Goal: Obtain resource: Download file/media

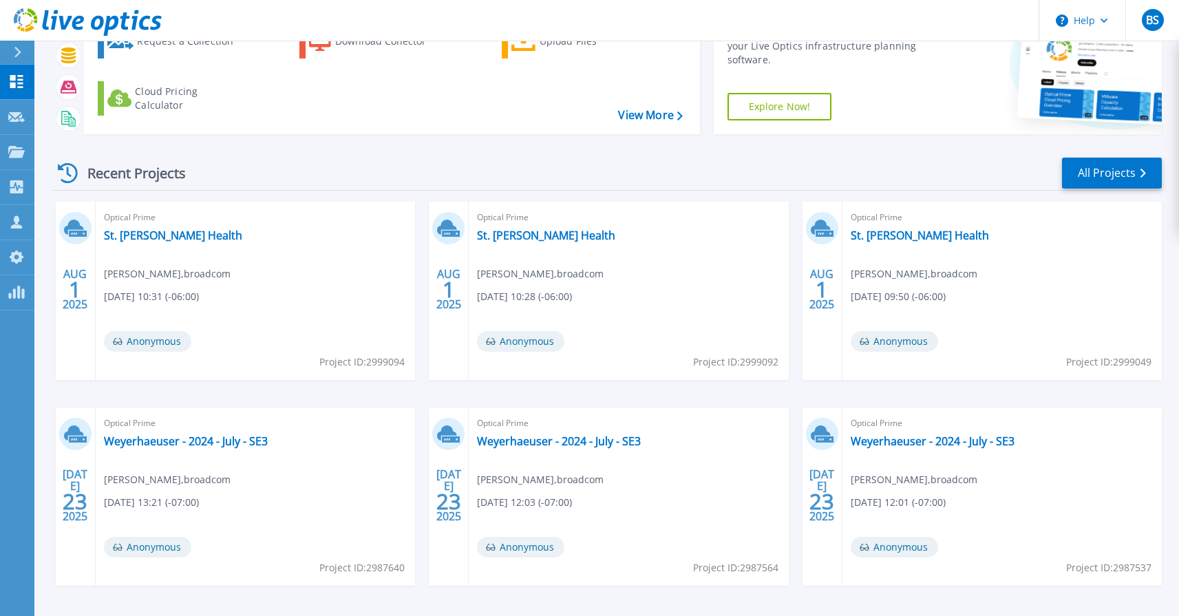
scroll to position [147, 0]
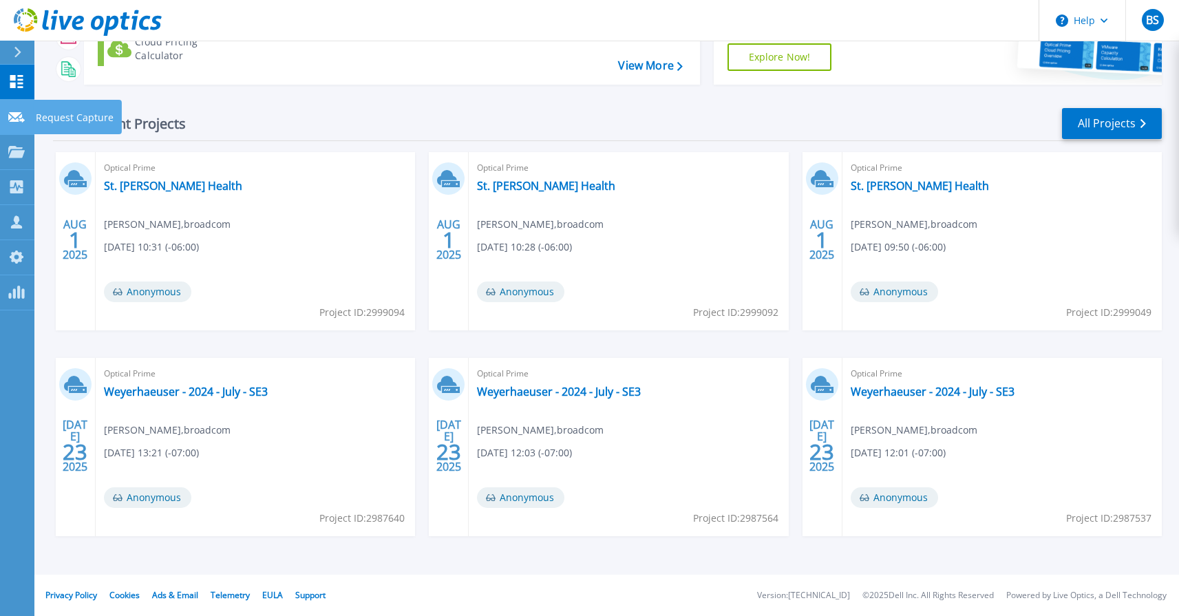
click at [28, 114] on link "Request Capture Request Capture" at bounding box center [17, 117] width 34 height 35
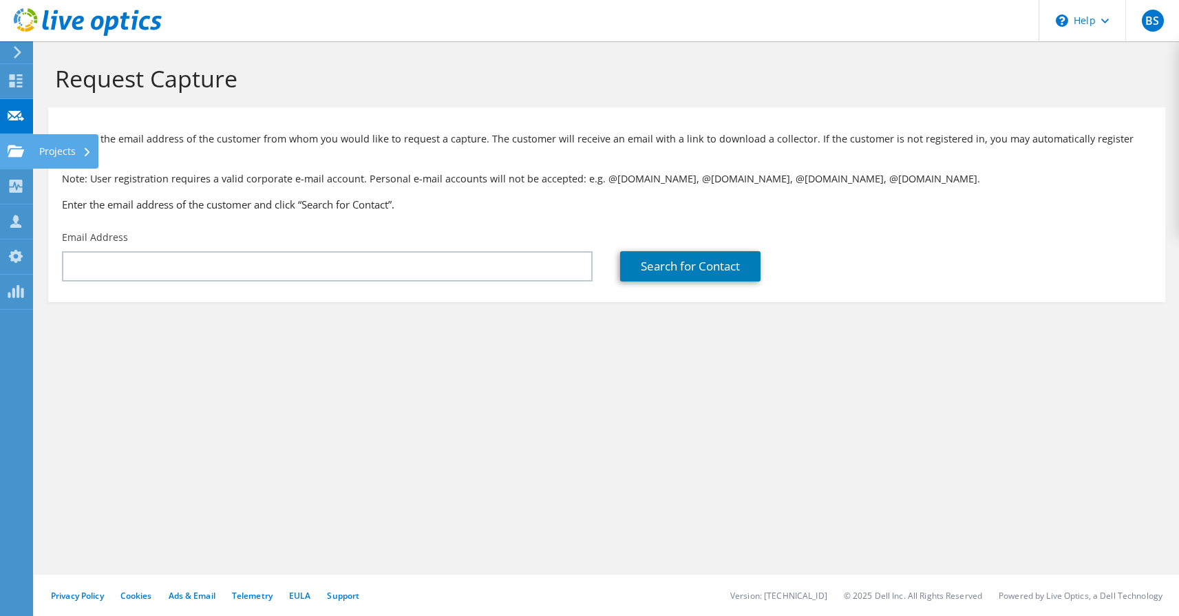
drag, startPoint x: 55, startPoint y: 154, endPoint x: 59, endPoint y: 160, distance: 7.1
click at [55, 154] on div "Projects" at bounding box center [65, 151] width 66 height 34
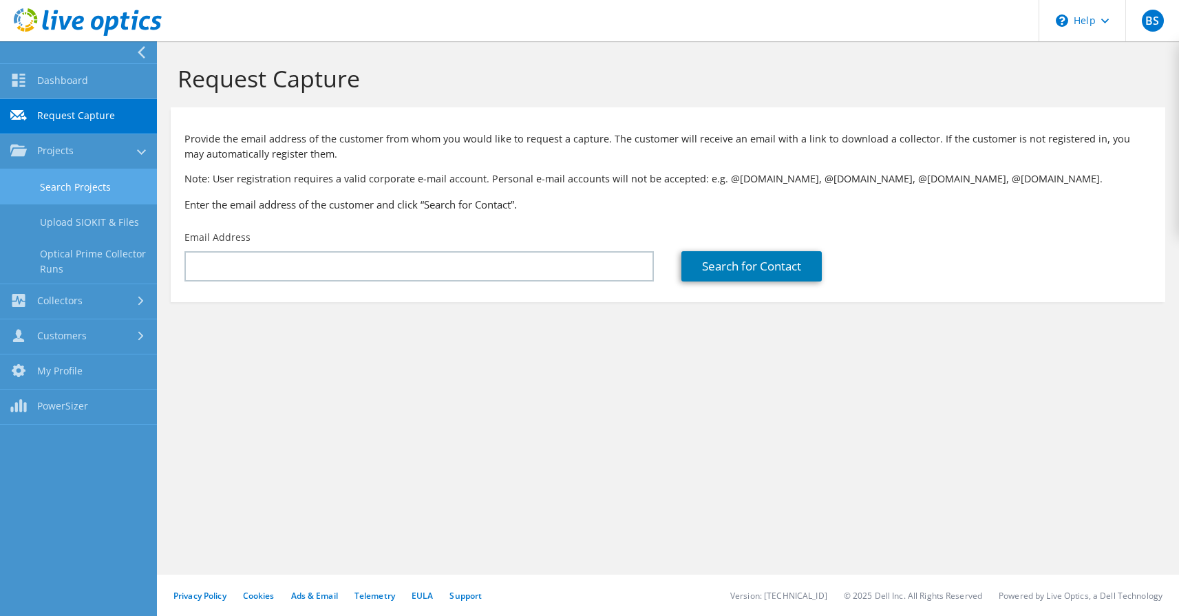
drag, startPoint x: 54, startPoint y: 193, endPoint x: 62, endPoint y: 195, distance: 7.7
click at [54, 193] on link "Search Projects" at bounding box center [78, 186] width 157 height 35
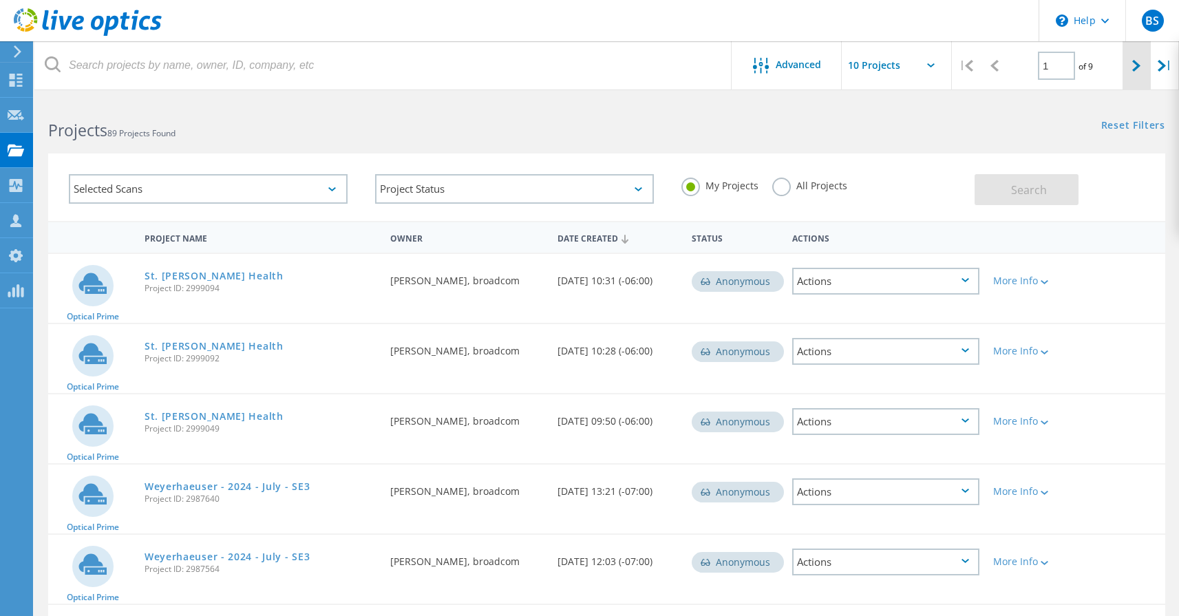
click at [1132, 63] on div at bounding box center [1137, 65] width 28 height 49
type input "2"
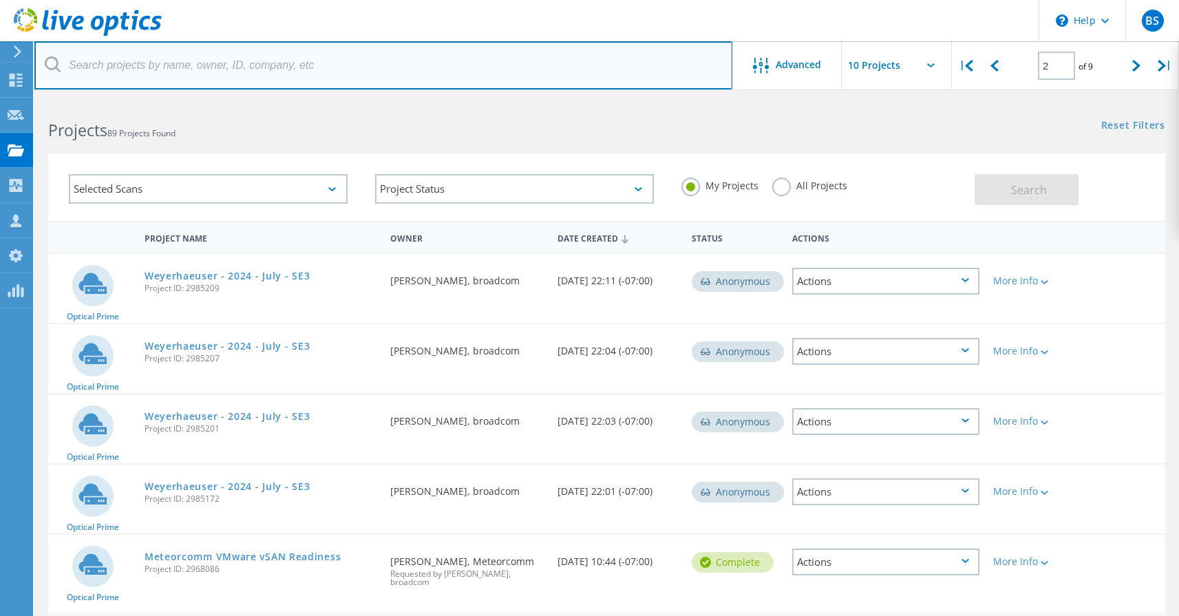
click at [224, 66] on input "text" at bounding box center [383, 65] width 698 height 48
click at [253, 70] on input "text" at bounding box center [383, 65] width 698 height 48
type input "weyerhaeuser"
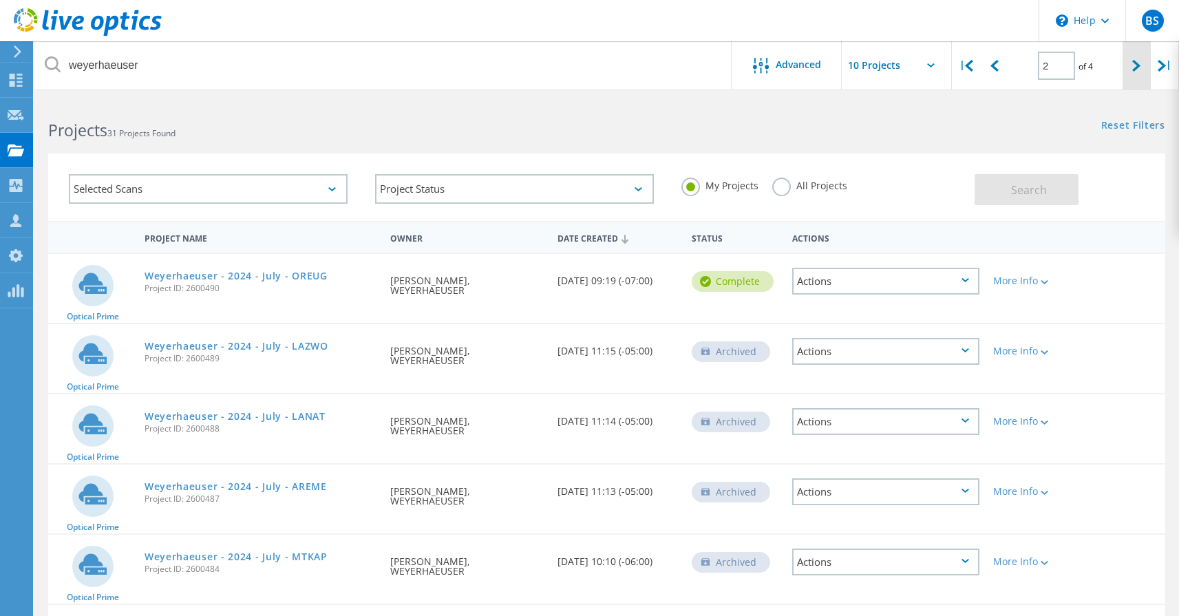
click at [1130, 64] on div at bounding box center [1137, 65] width 28 height 49
click at [1125, 65] on div at bounding box center [1137, 65] width 28 height 49
type input "4"
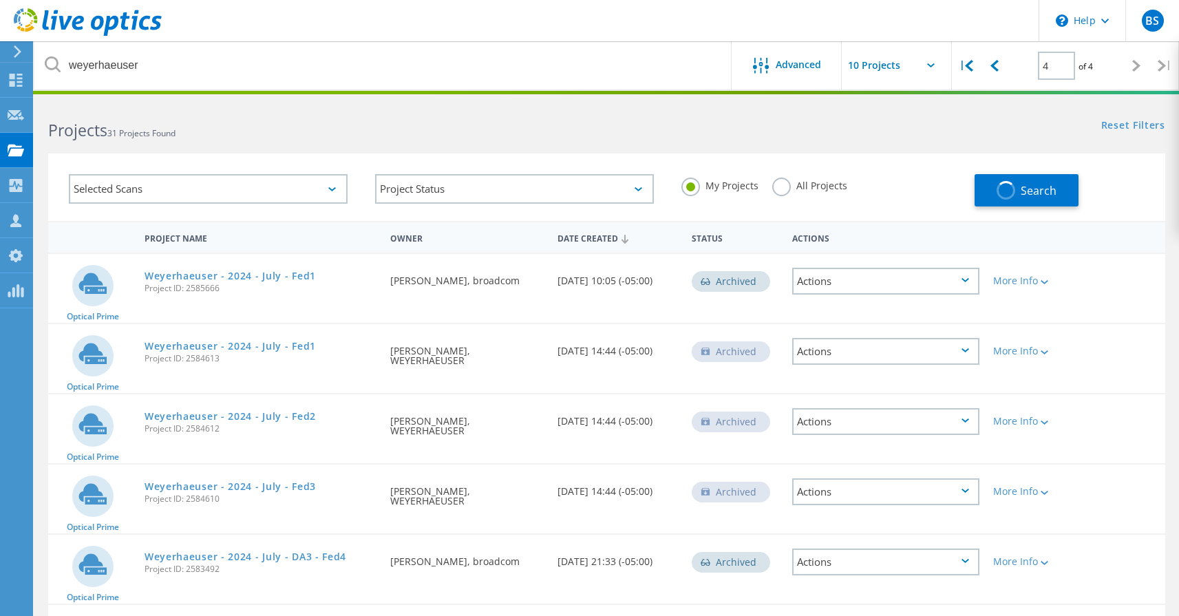
scroll to position [38, 0]
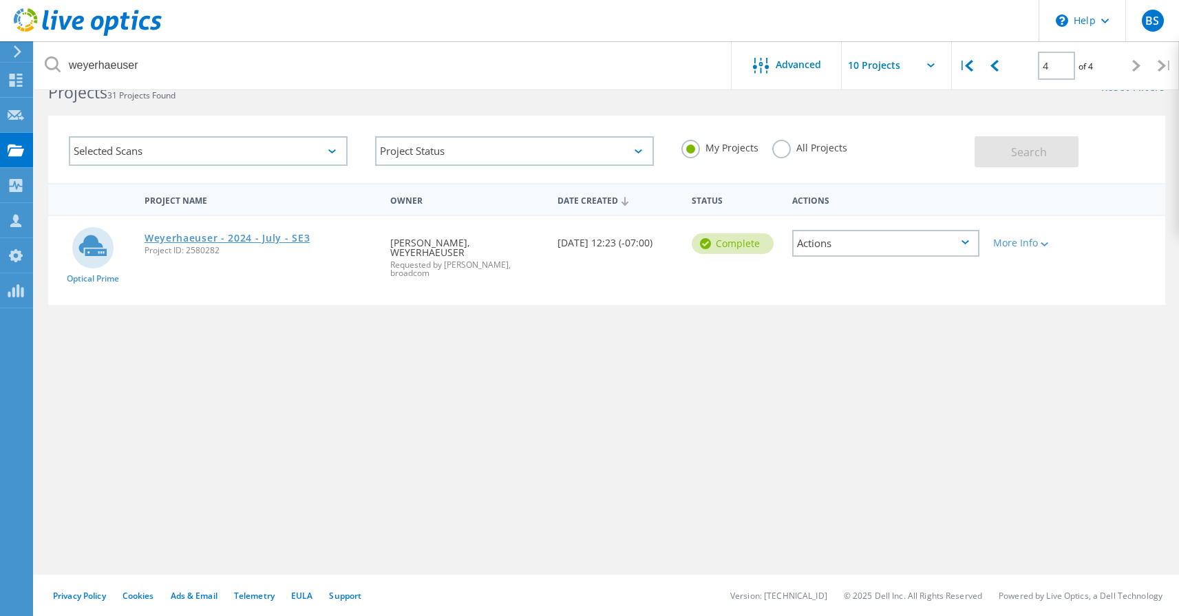
click at [240, 242] on link "Weyerhaeuser - 2024 - July - SE3" at bounding box center [227, 238] width 165 height 10
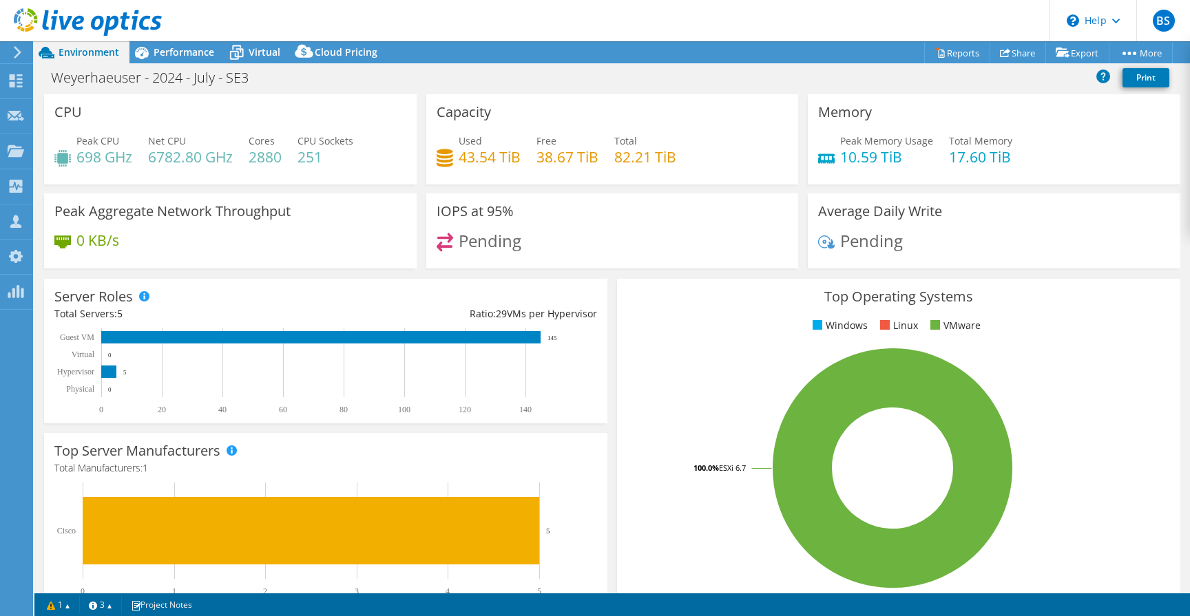
select select "USD"
click at [1000, 49] on icon at bounding box center [1005, 52] width 10 height 10
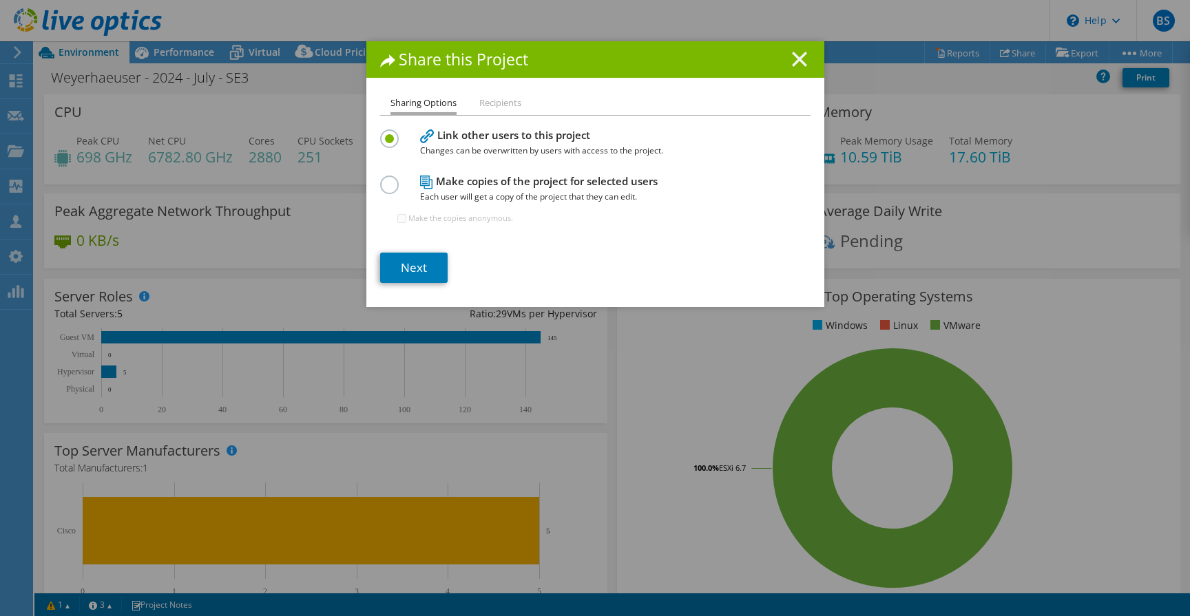
click at [794, 54] on icon at bounding box center [799, 59] width 15 height 15
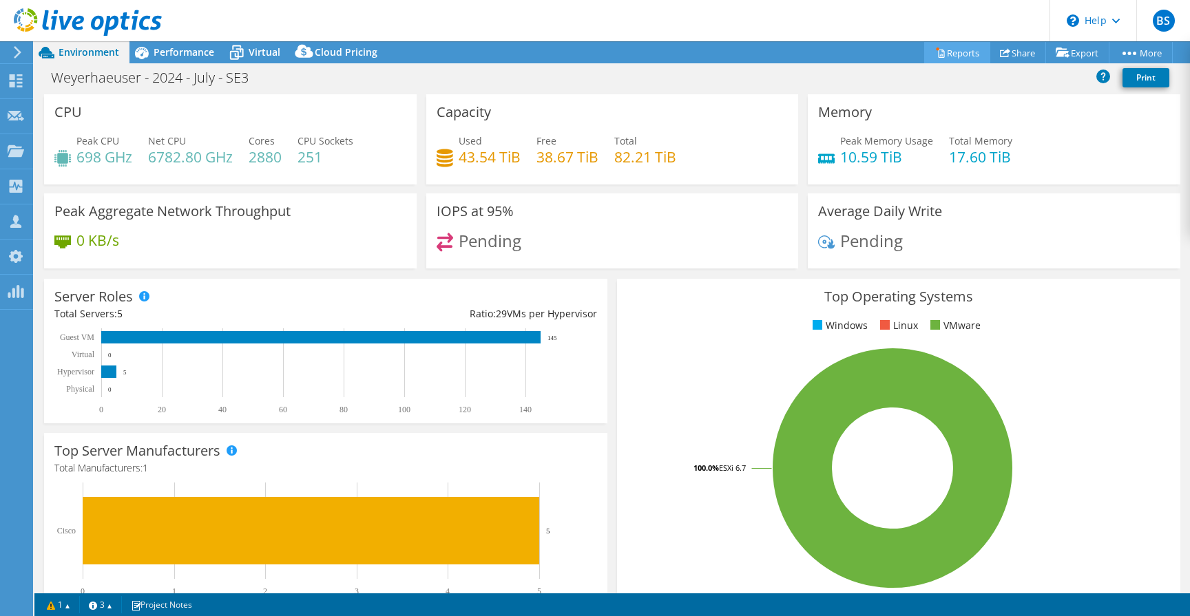
click at [962, 53] on link "Reports" at bounding box center [957, 52] width 66 height 21
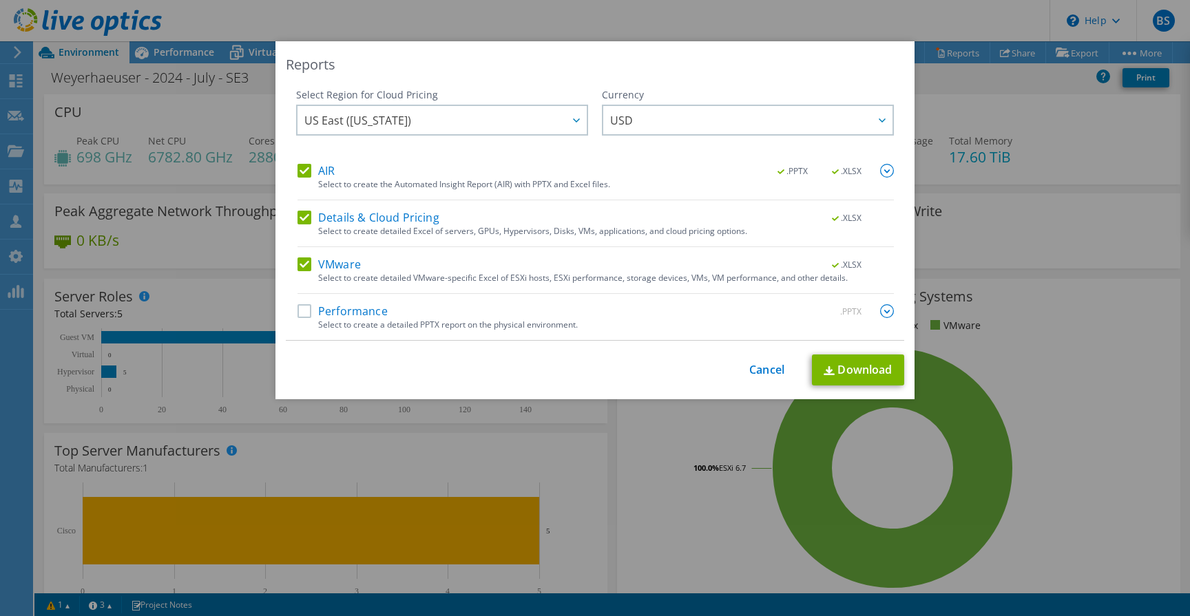
click at [301, 313] on label "Performance" at bounding box center [342, 311] width 90 height 14
click at [0, 0] on input "Performance" at bounding box center [0, 0] width 0 height 0
click at [300, 310] on label "Performance" at bounding box center [342, 311] width 90 height 14
click at [0, 0] on input "Performance" at bounding box center [0, 0] width 0 height 0
click at [823, 377] on link "Download" at bounding box center [858, 370] width 92 height 31
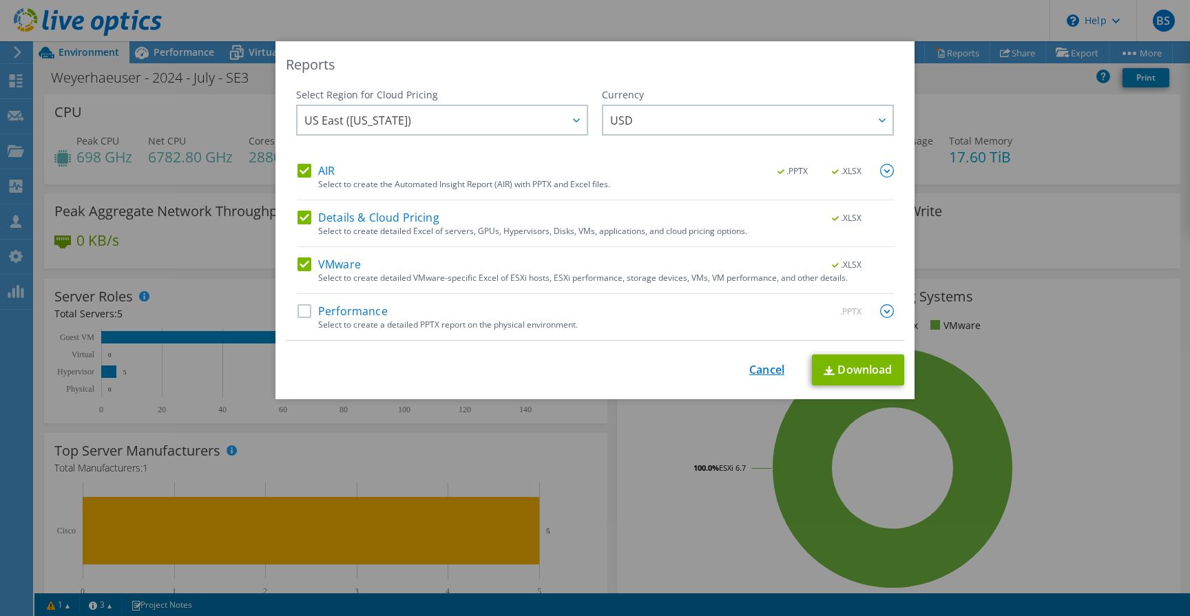
click at [771, 371] on link "Cancel" at bounding box center [766, 369] width 35 height 13
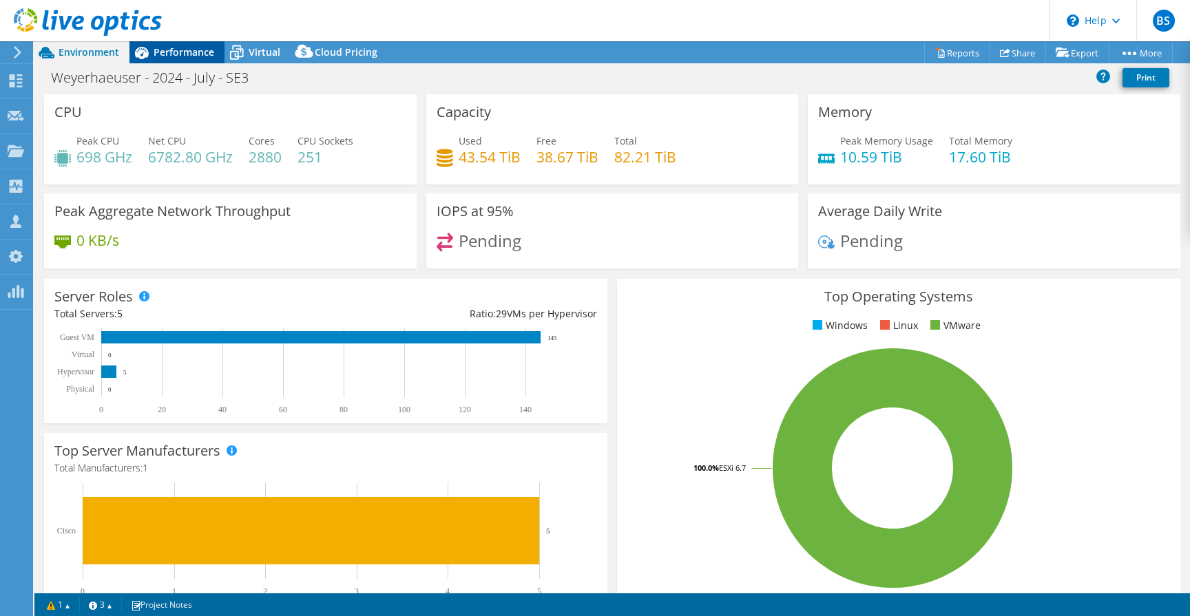
click at [148, 52] on icon at bounding box center [141, 53] width 24 height 24
